Goal: Task Accomplishment & Management: Manage account settings

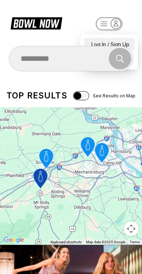
click at [124, 38] on div "Log In / Sign Up" at bounding box center [109, 44] width 50 height 13
select select "**"
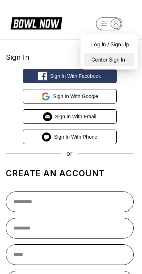
click at [123, 60] on div "Center Sign In" at bounding box center [109, 59] width 50 height 13
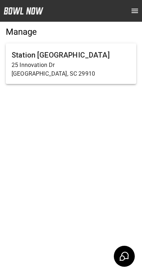
click at [92, 69] on p "25 Innovation Dr" at bounding box center [71, 65] width 119 height 9
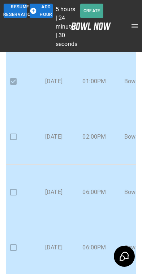
scroll to position [112, 12]
click at [95, 194] on p "06:00PM" at bounding box center [94, 191] width 29 height 9
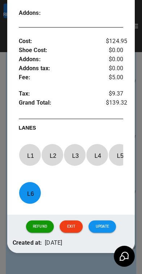
scroll to position [263, 0]
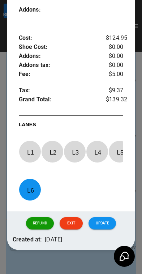
click at [109, 225] on button "Update" at bounding box center [103, 223] width 28 height 12
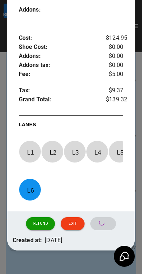
scroll to position [12, 0]
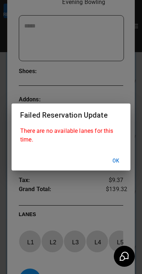
click at [117, 165] on button "Ok" at bounding box center [116, 160] width 23 height 13
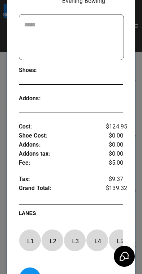
scroll to position [176, 0]
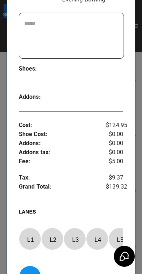
click at [138, 153] on div at bounding box center [71, 137] width 142 height 274
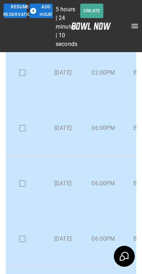
scroll to position [176, 4]
click at [22, 179] on td at bounding box center [22, 183] width 41 height 55
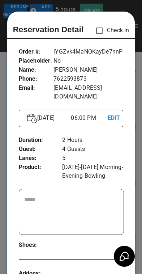
scroll to position [12, 0]
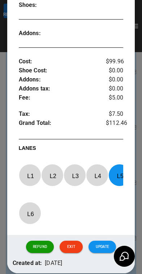
click at [101, 253] on button "Update" at bounding box center [103, 247] width 28 height 12
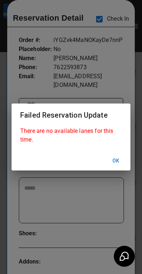
click at [118, 164] on button "Ok" at bounding box center [116, 160] width 23 height 13
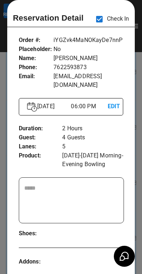
click at [138, 179] on div at bounding box center [71, 137] width 142 height 274
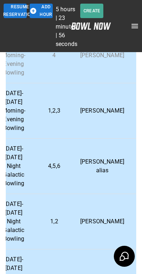
scroll to position [393, 172]
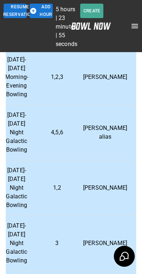
click at [93, 241] on p "[PERSON_NAME]" at bounding box center [105, 243] width 44 height 9
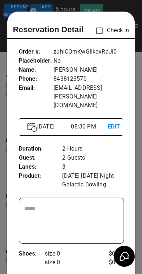
scroll to position [12, 0]
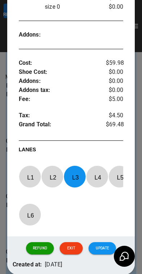
click at [101, 242] on button "Update" at bounding box center [103, 248] width 28 height 12
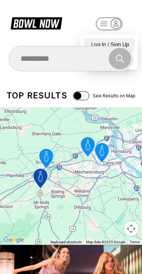
click at [127, 38] on div "Log In / Sign Up" at bounding box center [109, 44] width 50 height 13
select select "**"
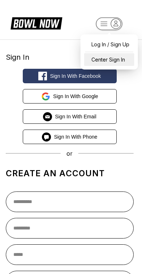
click at [119, 62] on div "Center Sign In" at bounding box center [109, 59] width 50 height 13
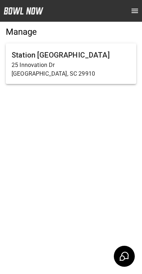
click at [86, 55] on h6 "Station [GEOGRAPHIC_DATA]" at bounding box center [71, 55] width 119 height 12
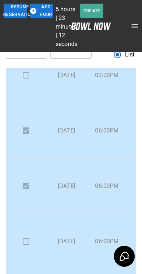
scroll to position [241, -1]
